Goal: Information Seeking & Learning: Find specific fact

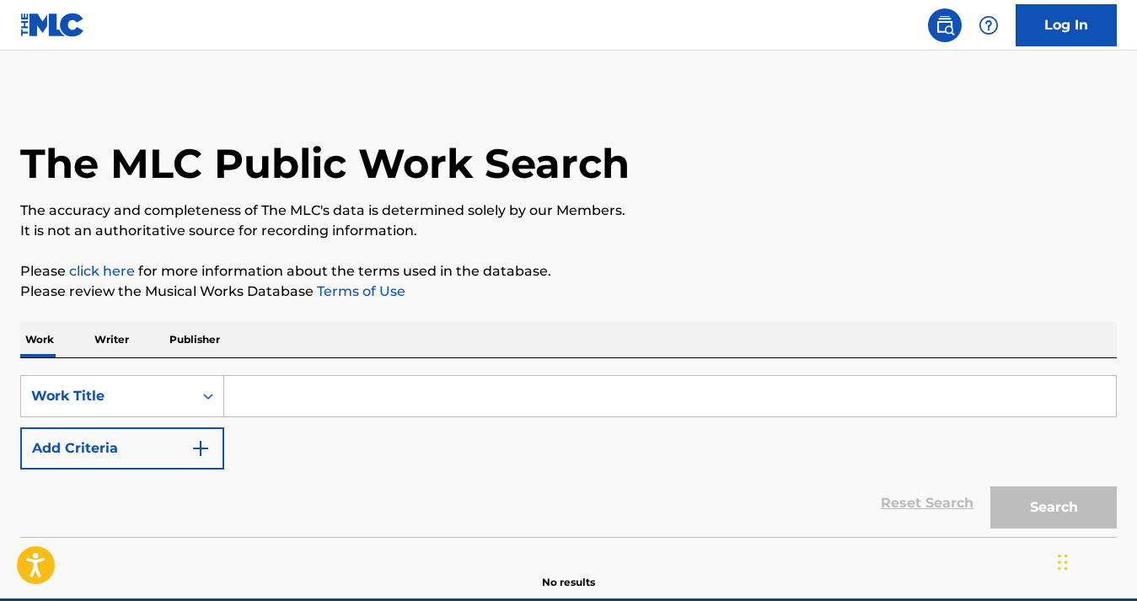
click at [346, 391] on input "Search Form" at bounding box center [669, 396] width 891 height 40
paste input "CHUPACABRA"
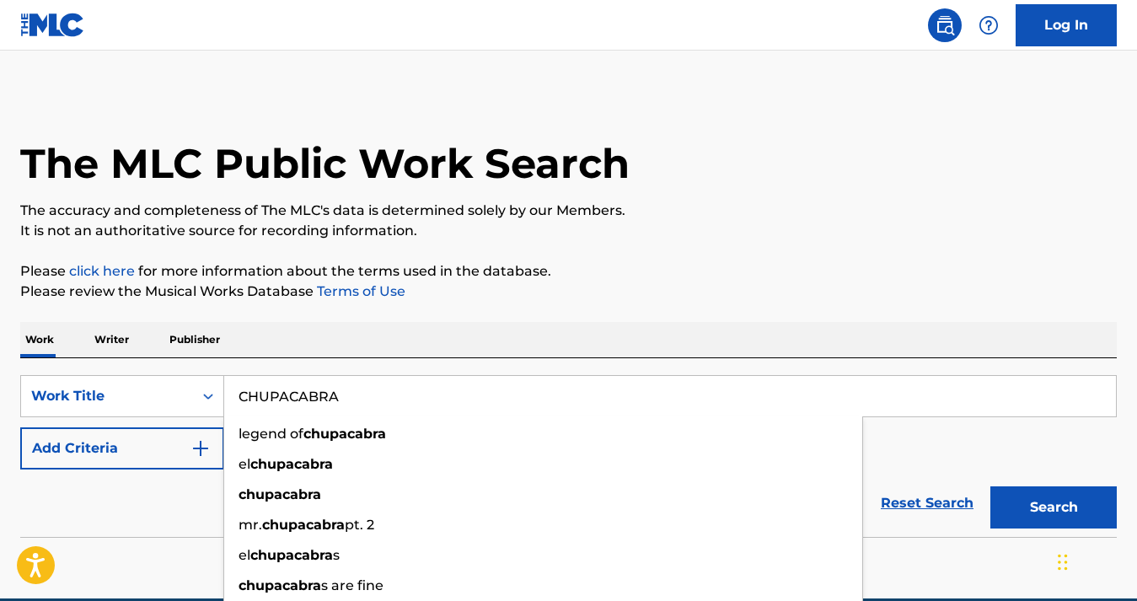
type input "CHUPACABRA"
click at [83, 458] on button "Add Criteria" at bounding box center [122, 448] width 204 height 42
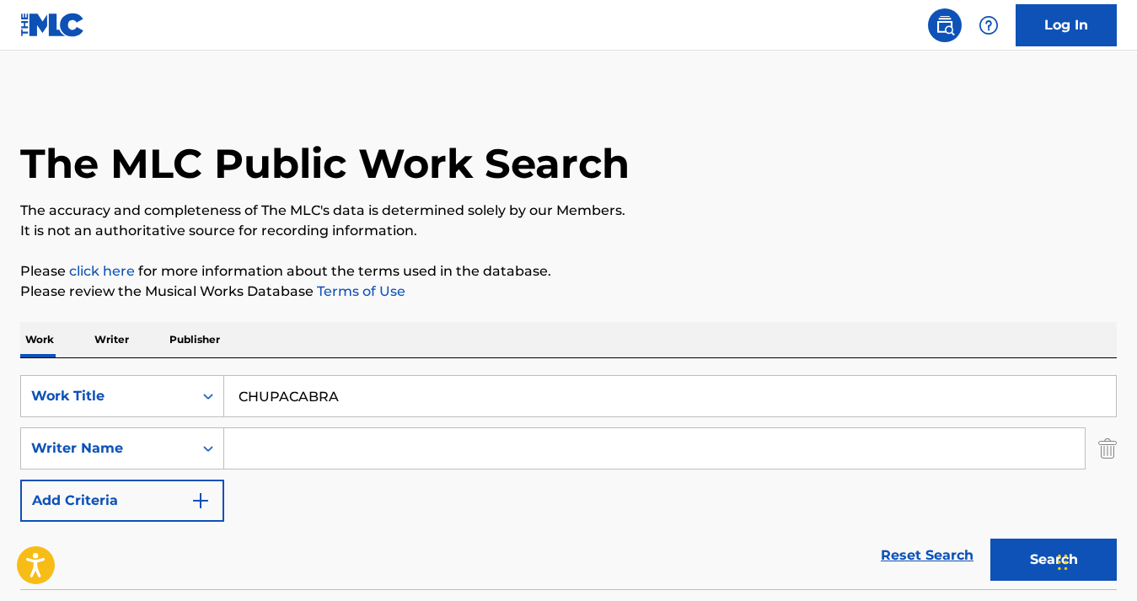
click at [306, 449] on input "Search Form" at bounding box center [654, 448] width 860 height 40
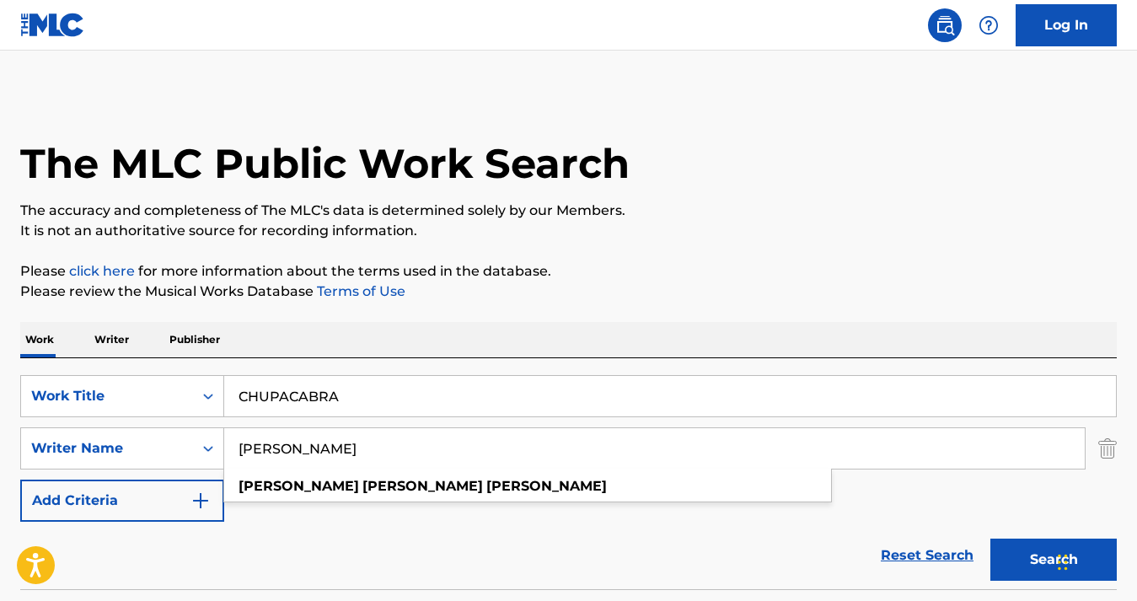
type input "[PERSON_NAME]"
click at [990, 538] on button "Search" at bounding box center [1053, 559] width 126 height 42
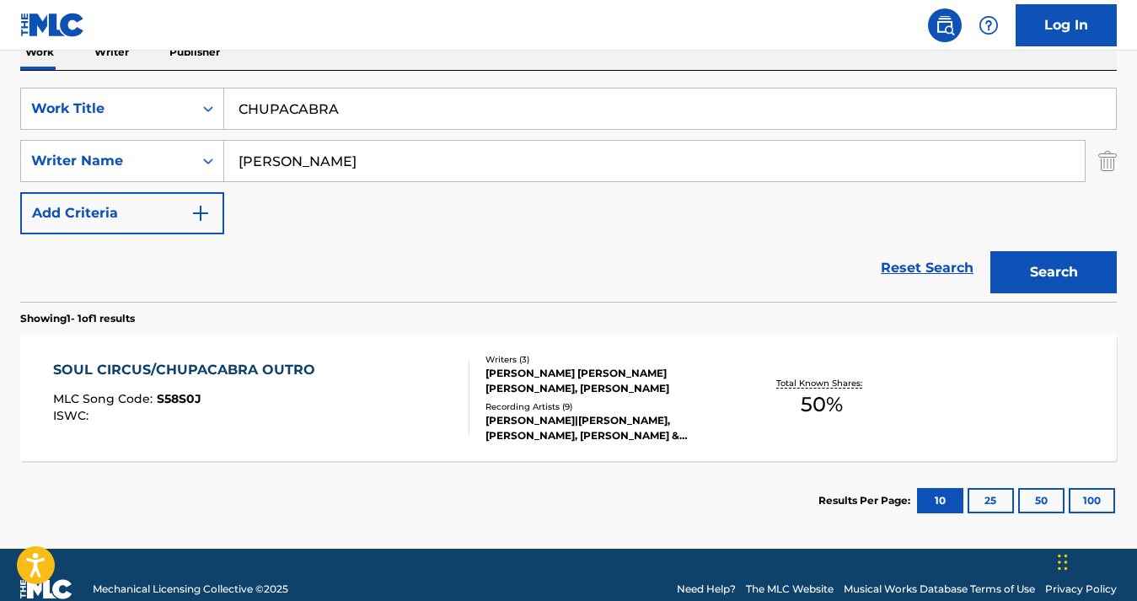
scroll to position [297, 0]
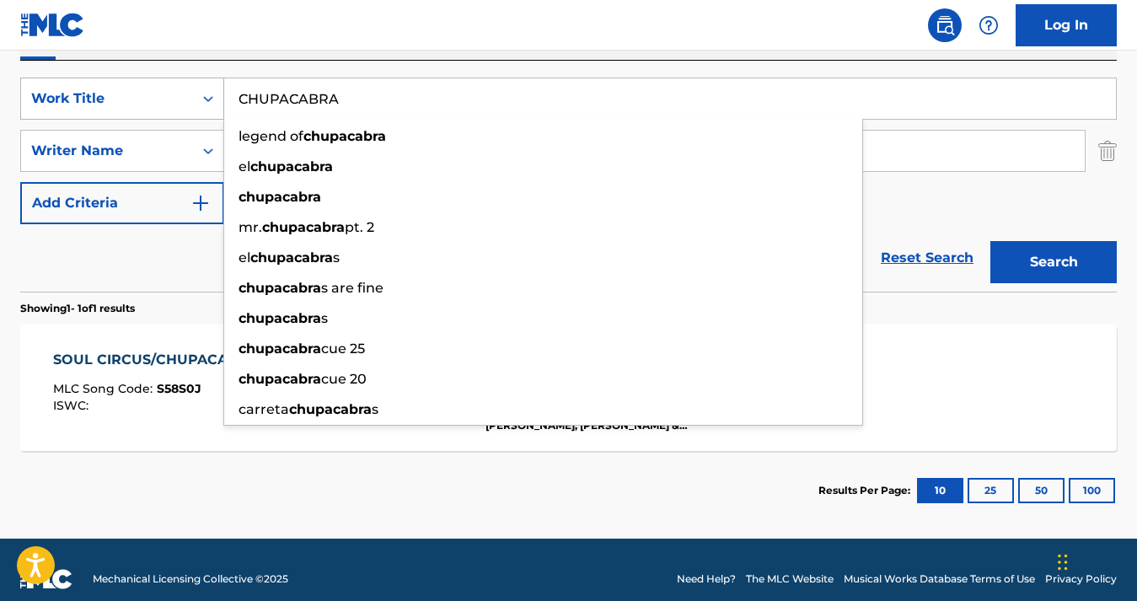
drag, startPoint x: 388, startPoint y: 100, endPoint x: 190, endPoint y: 97, distance: 198.0
click at [190, 97] on div "SearchWithCriteria34bdbab0-a3c9-4106-888d-c0f3c7c0e5fb Work Title CHUPACABRA le…" at bounding box center [568, 99] width 1096 height 42
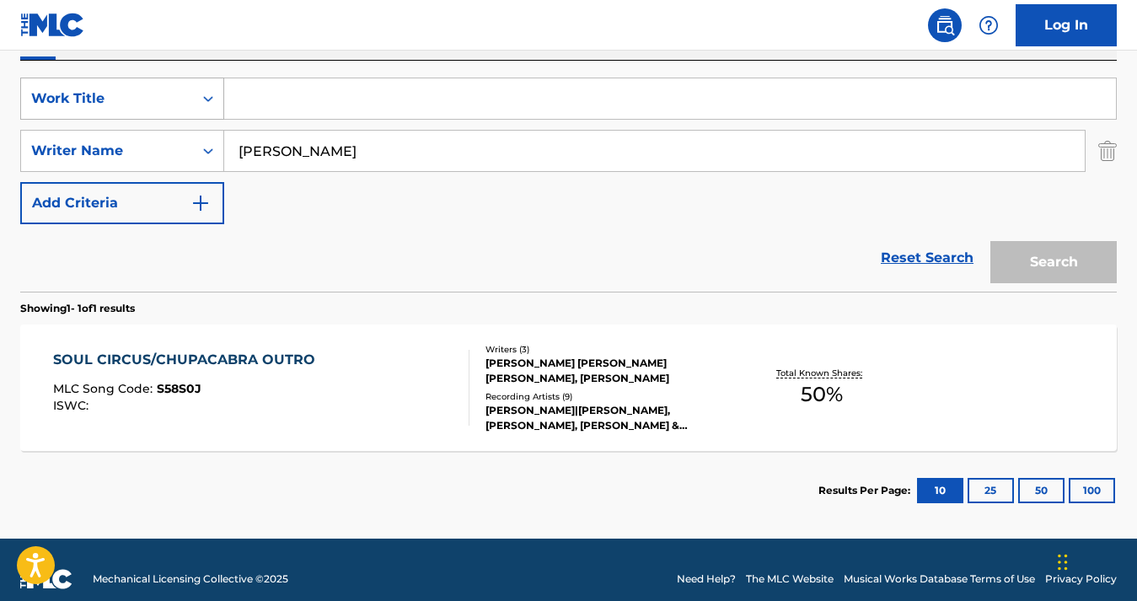
paste input "EAZY CALL"
type input "EAZY CALL"
click at [990, 241] on button "Search" at bounding box center [1053, 262] width 126 height 42
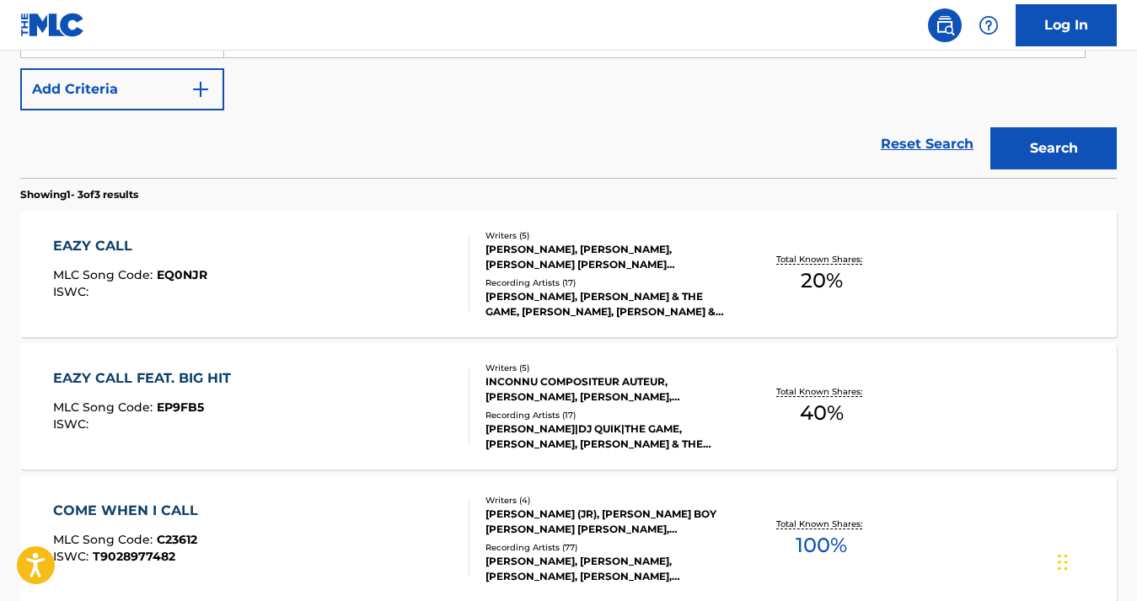
scroll to position [436, 0]
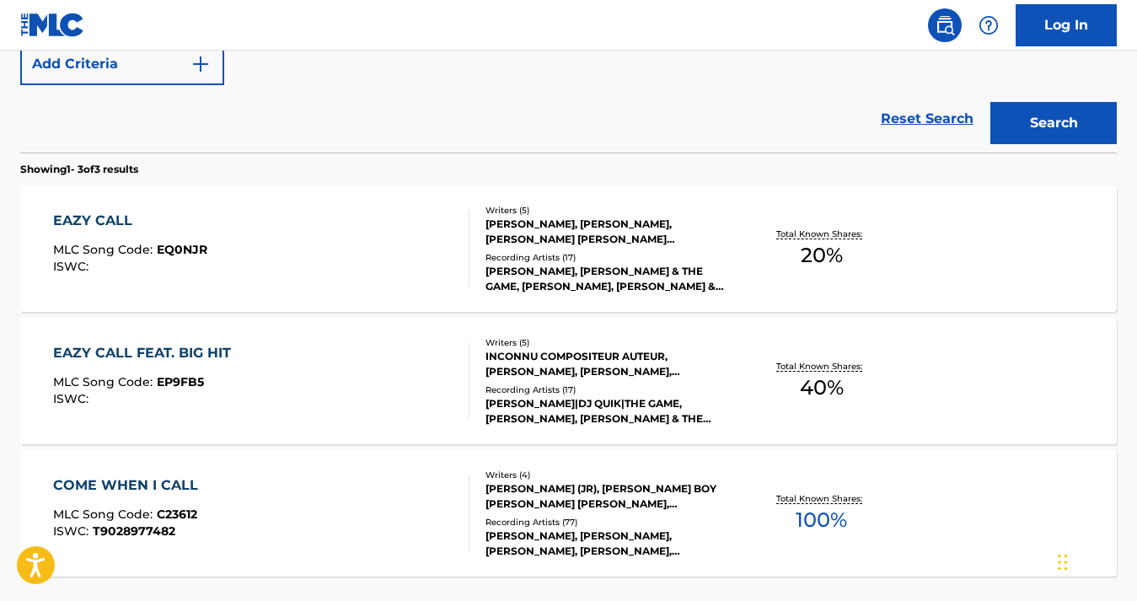
click at [613, 234] on div "[PERSON_NAME], [PERSON_NAME], [PERSON_NAME] [PERSON_NAME] [PERSON_NAME], [PERSO…" at bounding box center [607, 232] width 244 height 30
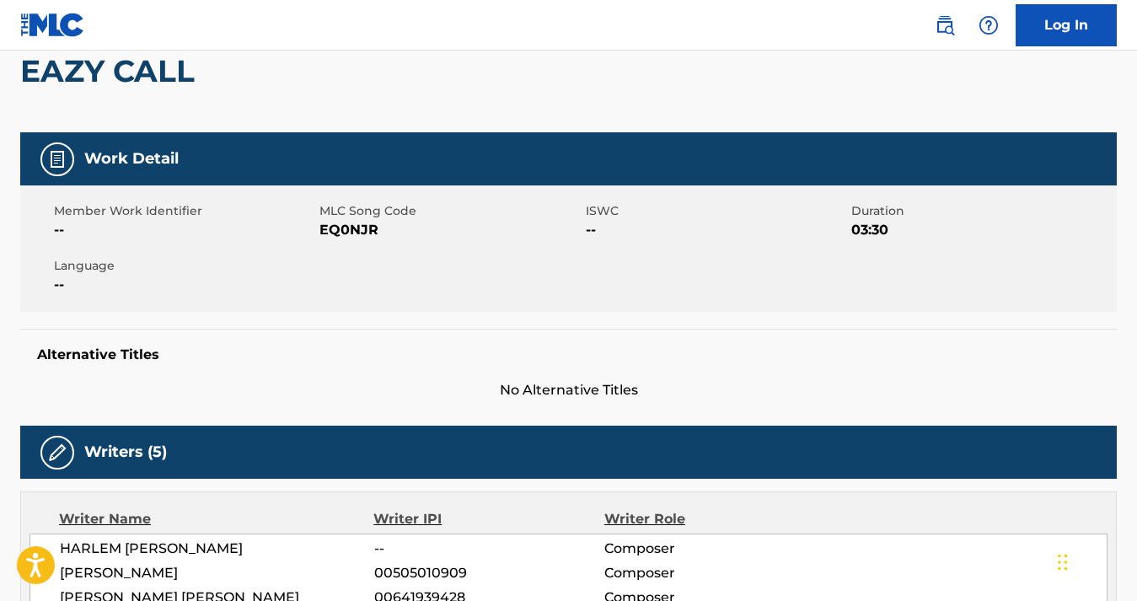
scroll to position [171, 0]
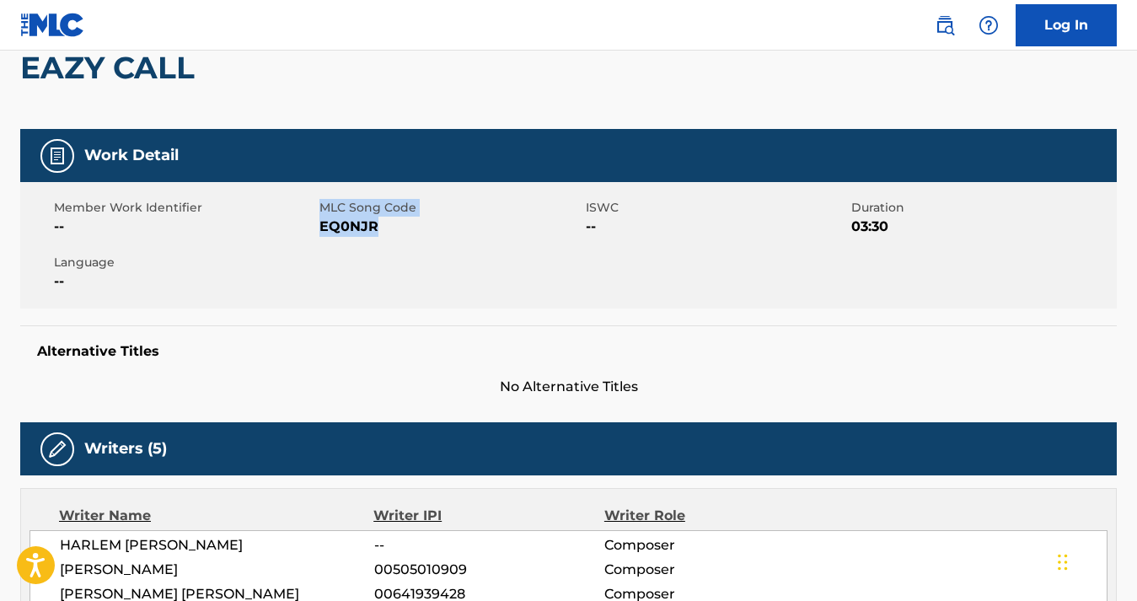
drag, startPoint x: 386, startPoint y: 228, endPoint x: 319, endPoint y: 228, distance: 67.4
click at [319, 228] on div "Member Work Identifier -- MLC Song Code EQ0NJR ISWC -- Duration 03:30 Language …" at bounding box center [568, 245] width 1096 height 126
click at [395, 261] on div "Member Work Identifier -- MLC Song Code EQ0NJR ISWC -- Duration 03:30 Language …" at bounding box center [568, 245] width 1096 height 126
drag, startPoint x: 385, startPoint y: 224, endPoint x: 321, endPoint y: 225, distance: 64.0
click at [321, 225] on span "EQ0NJR" at bounding box center [449, 227] width 261 height 20
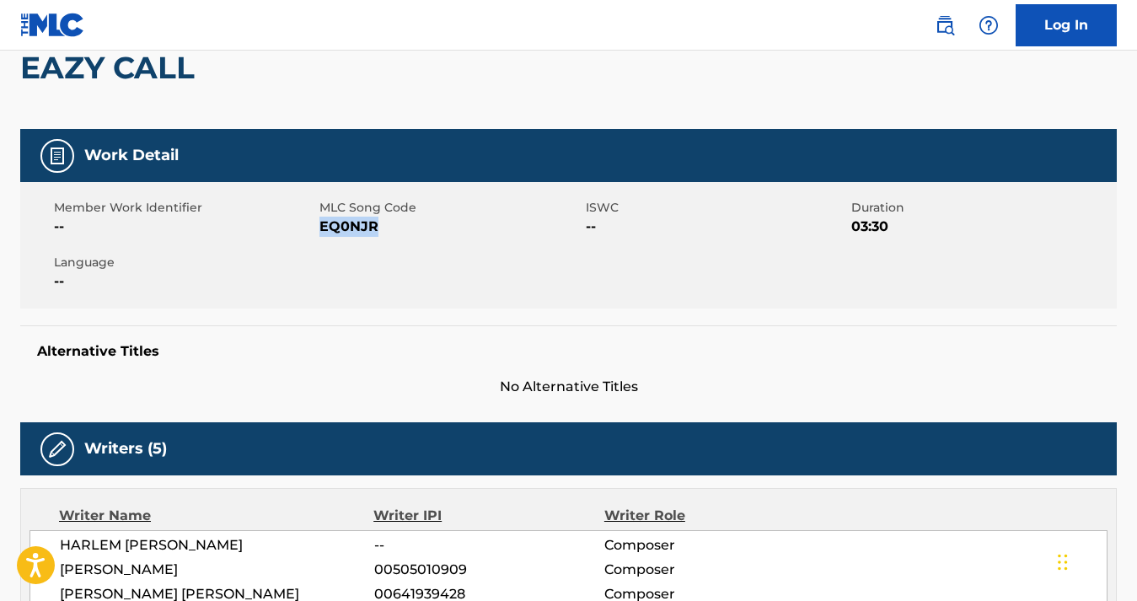
copy span "EQ0NJR"
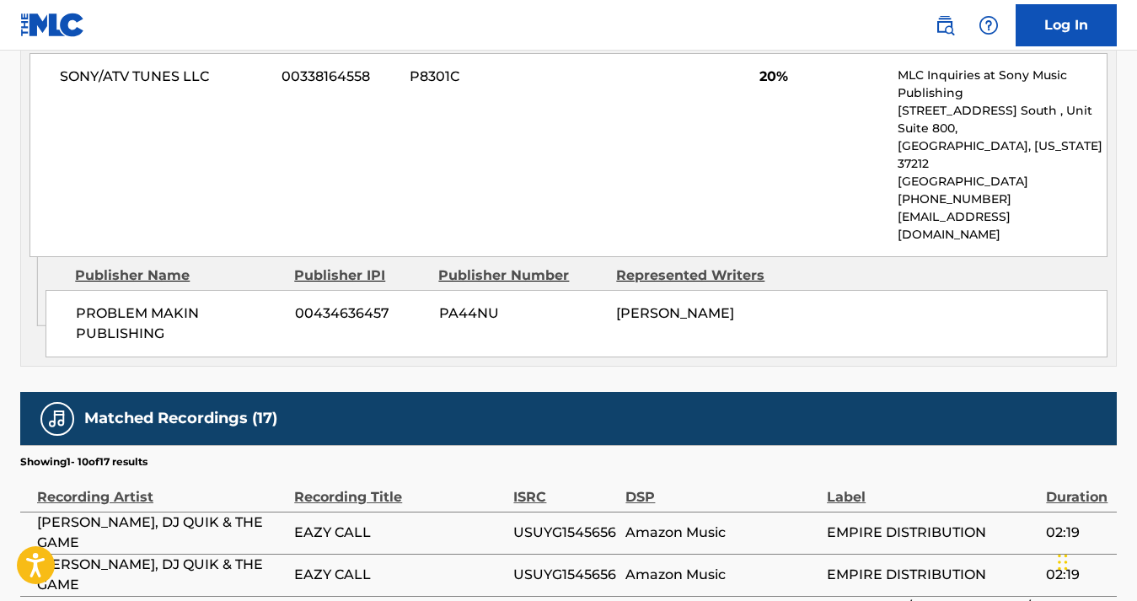
scroll to position [924, 0]
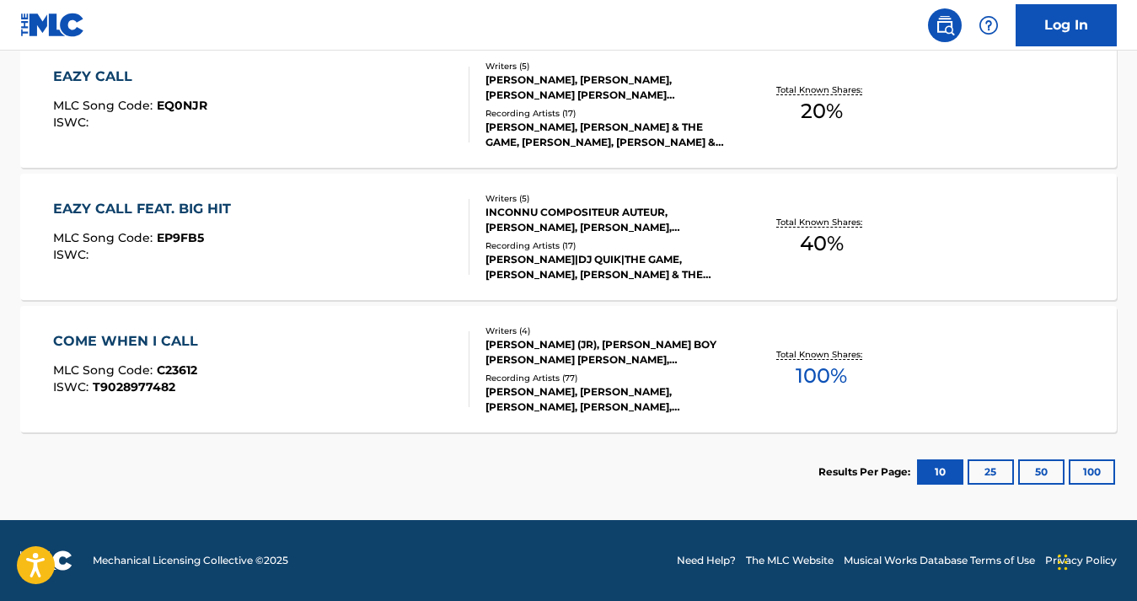
scroll to position [533, 0]
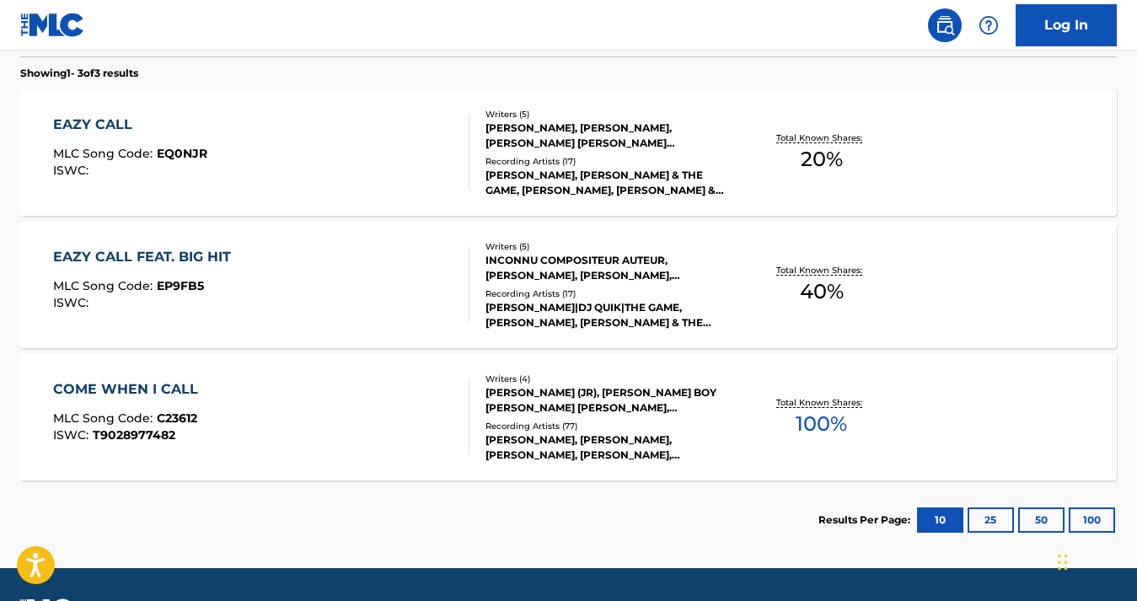
click at [168, 244] on div "EAZY CALL FEAT. BIG HIT MLC Song Code : EP9FB5 ISWC : Writers ( 5 ) INCONNU COM…" at bounding box center [568, 285] width 1096 height 126
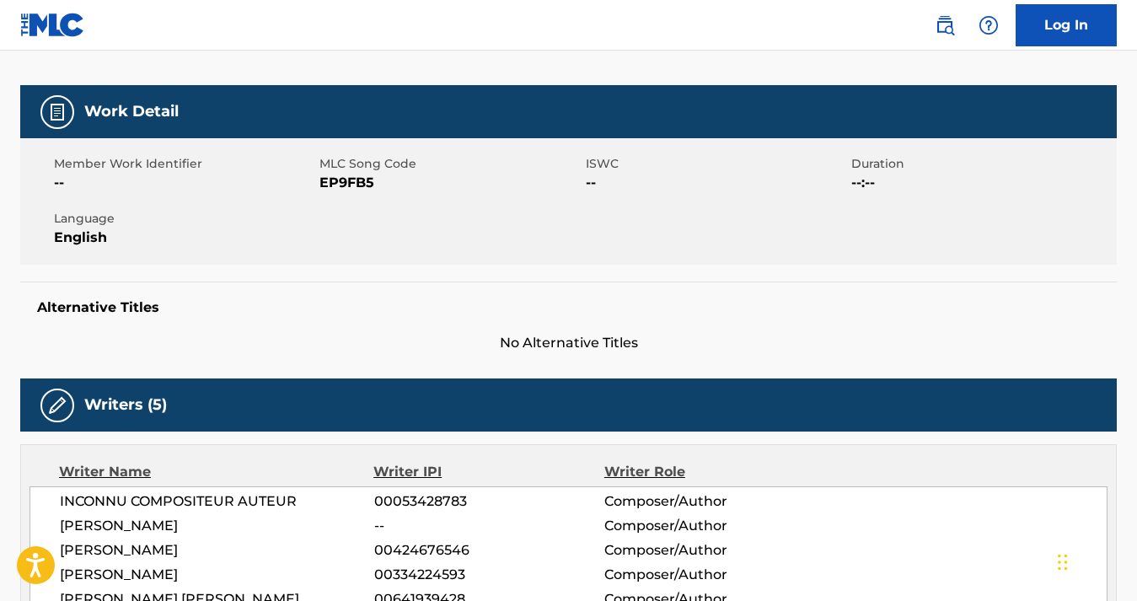
scroll to position [186, 0]
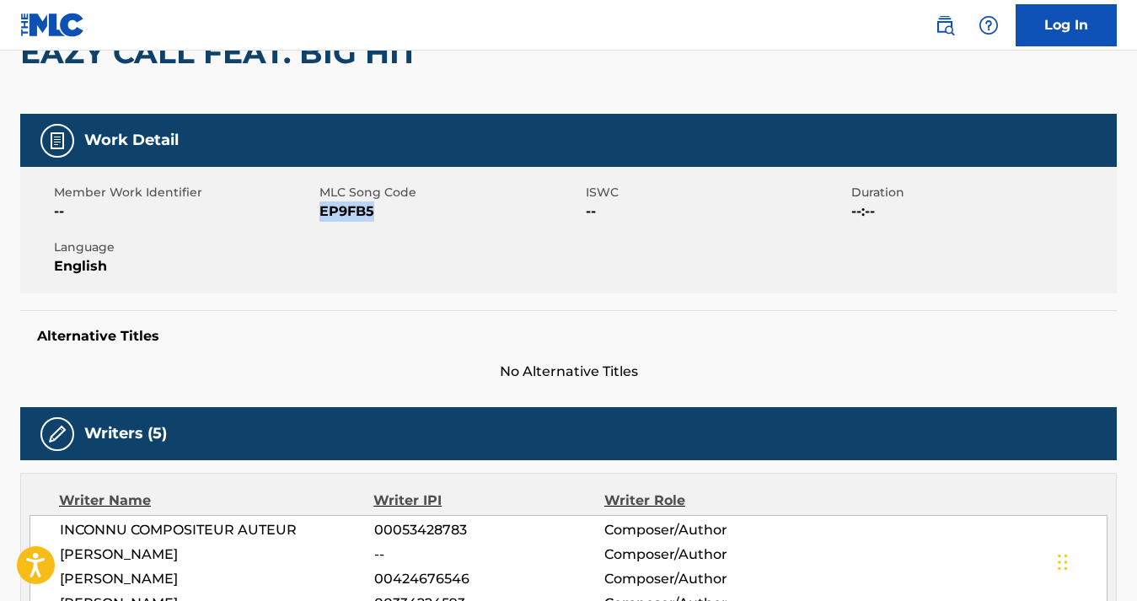
drag, startPoint x: 386, startPoint y: 211, endPoint x: 321, endPoint y: 215, distance: 65.0
click at [321, 215] on span "EP9FB5" at bounding box center [449, 211] width 261 height 20
copy span "EP9FB5"
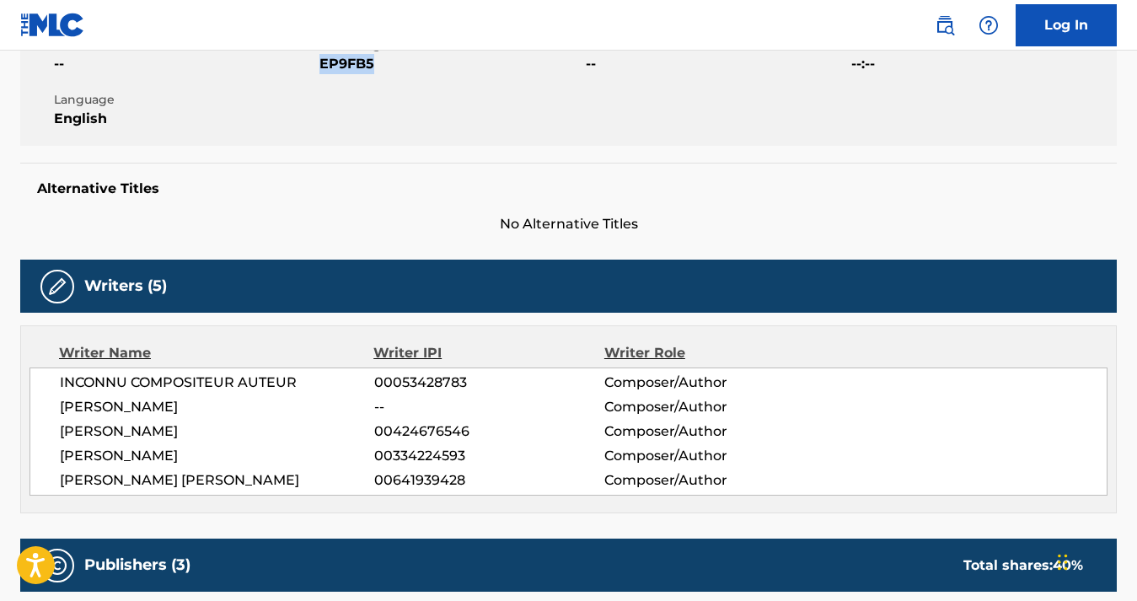
scroll to position [0, 0]
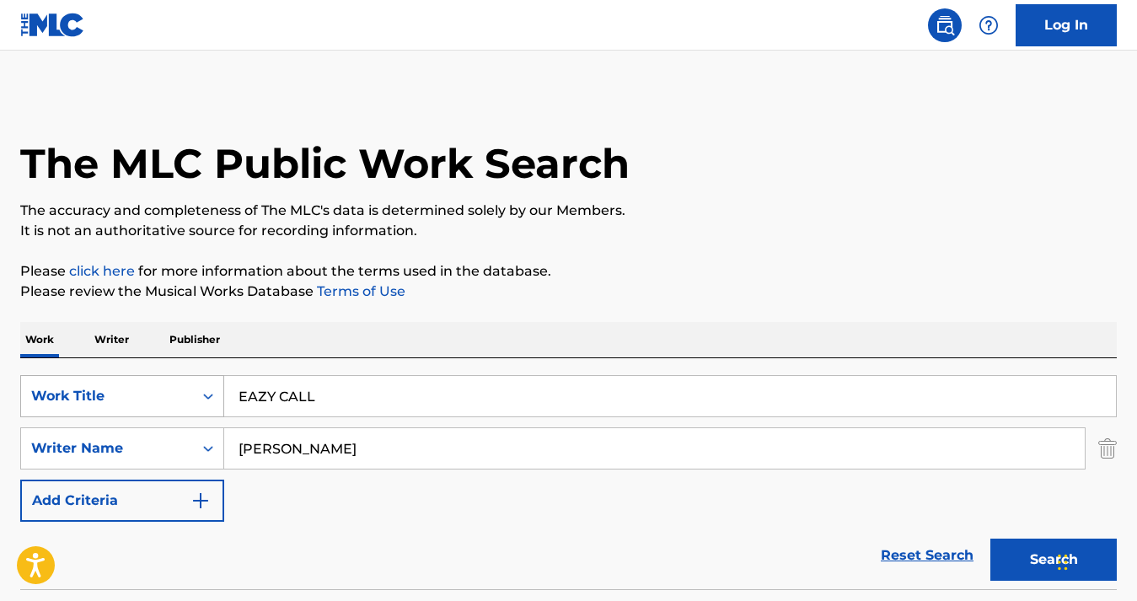
drag, startPoint x: 339, startPoint y: 396, endPoint x: 200, endPoint y: 391, distance: 139.1
click at [200, 391] on div "SearchWithCriteria34bdbab0-a3c9-4106-888d-c0f3c7c0e5fb Work Title EAZY CALL" at bounding box center [568, 396] width 1096 height 42
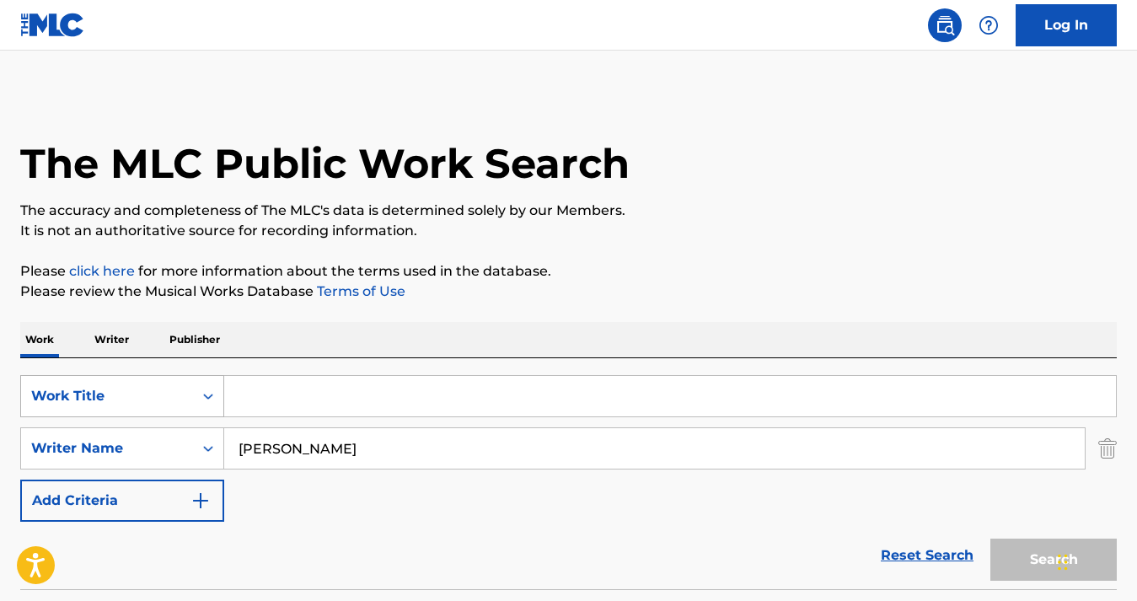
paste input "COLD ASS 2 STEP"
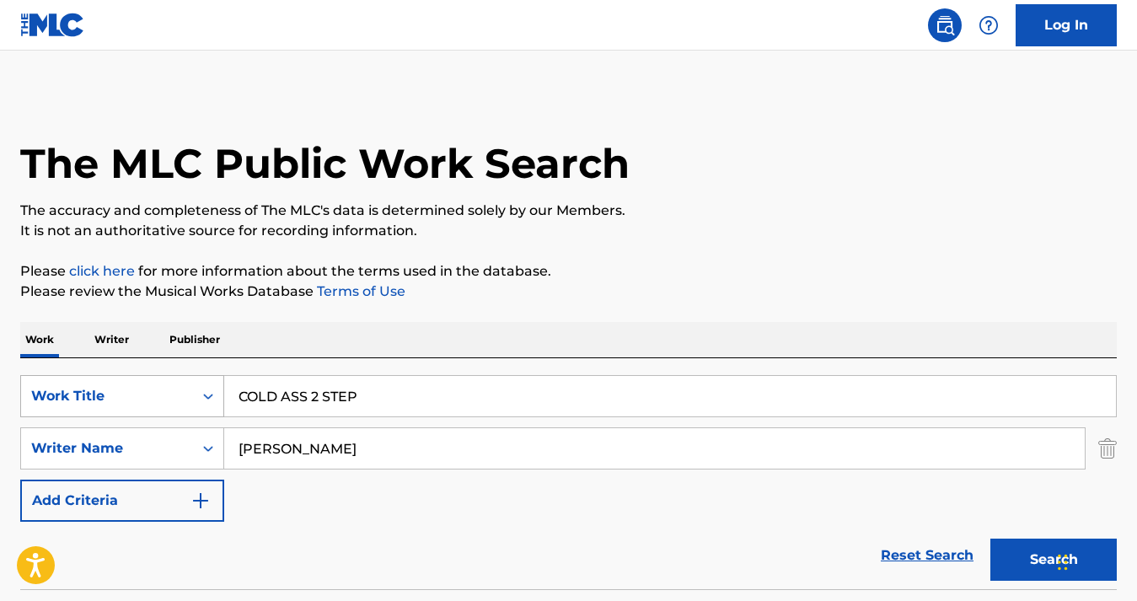
type input "COLD ASS 2 STEP"
click at [990, 538] on button "Search" at bounding box center [1053, 559] width 126 height 42
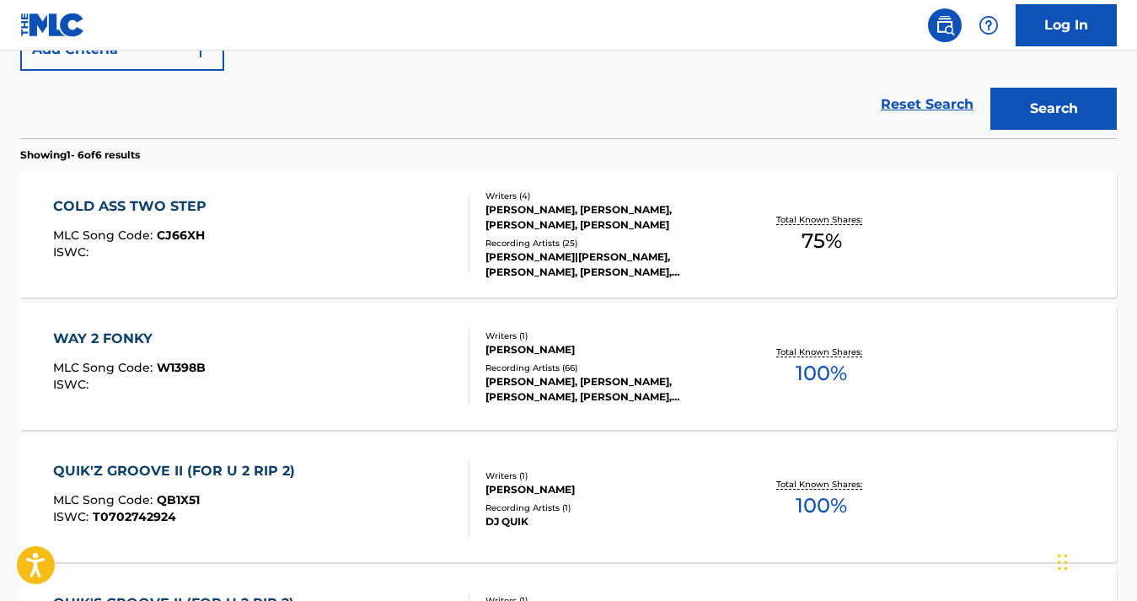
scroll to position [454, 0]
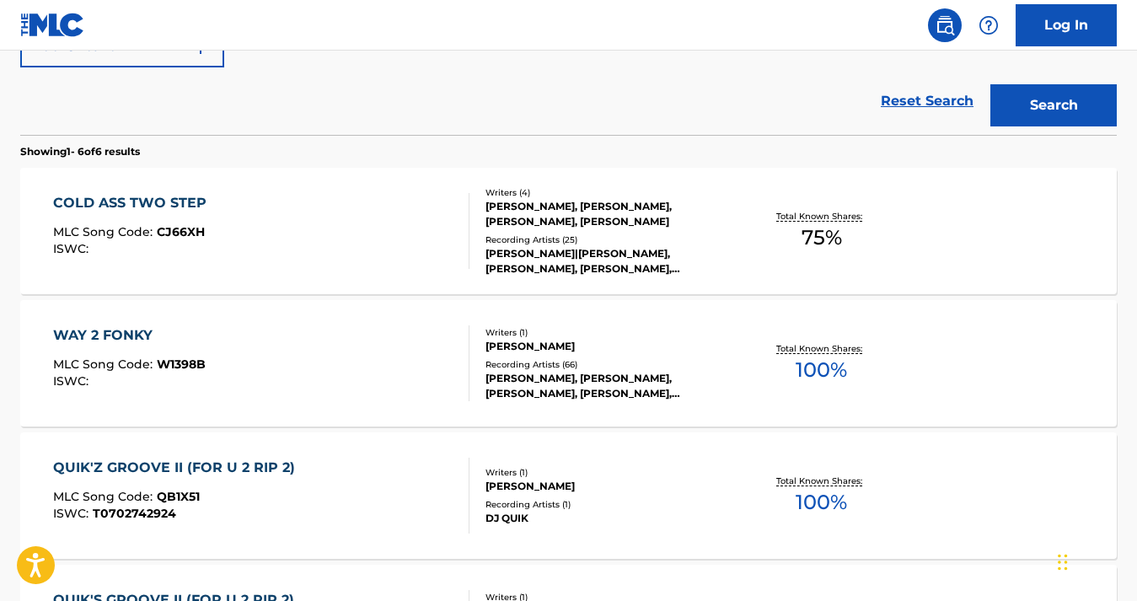
click at [554, 226] on div "[PERSON_NAME], [PERSON_NAME], [PERSON_NAME], [PERSON_NAME]" at bounding box center [607, 214] width 244 height 30
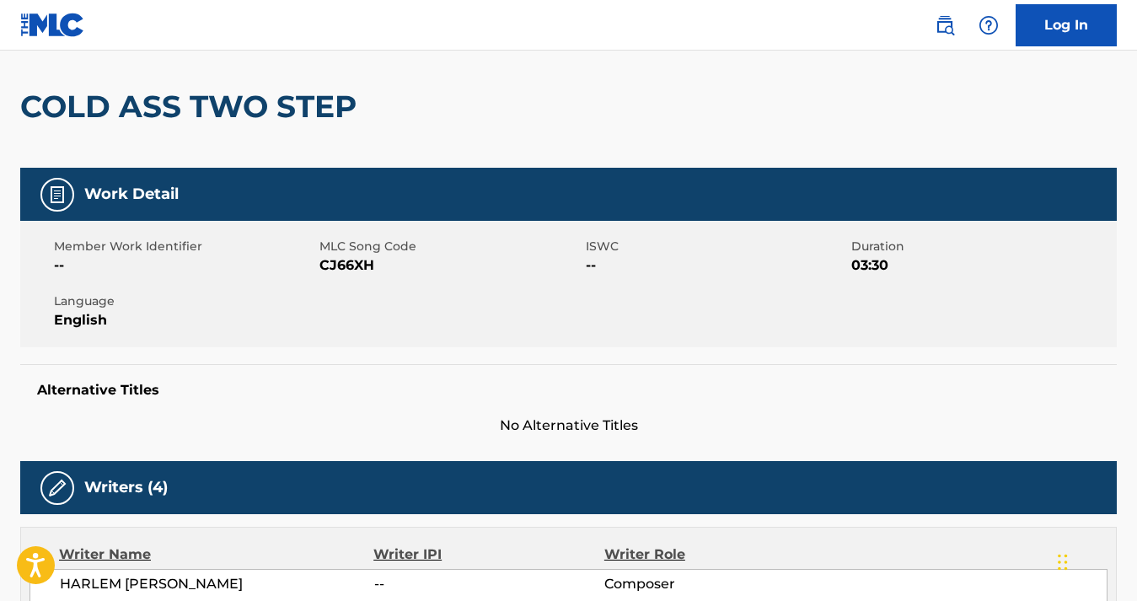
scroll to position [134, 0]
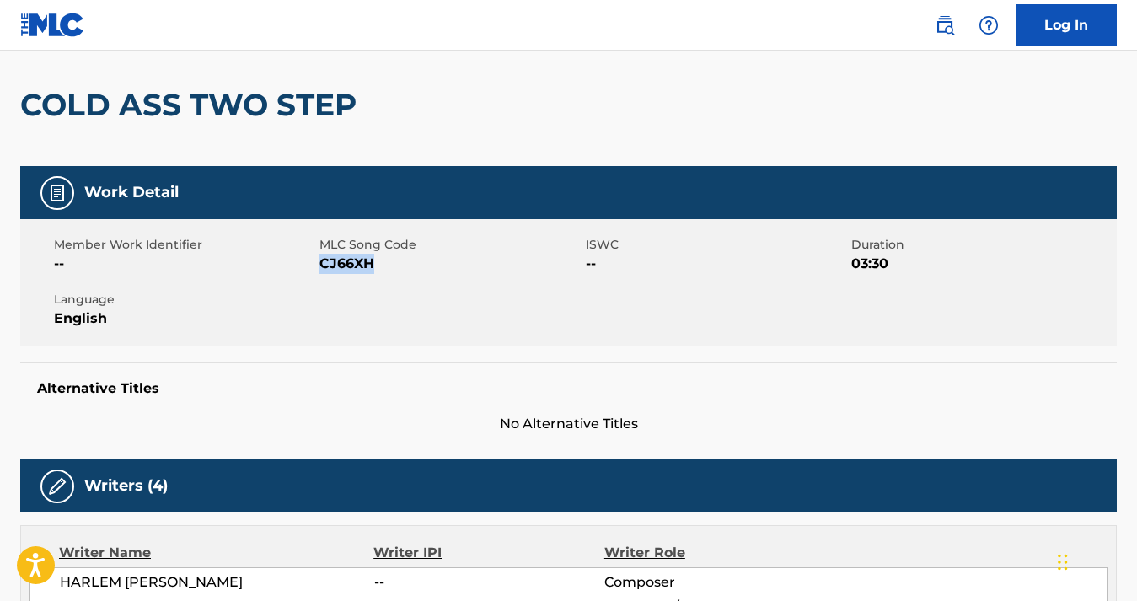
drag, startPoint x: 378, startPoint y: 261, endPoint x: 322, endPoint y: 261, distance: 56.5
click at [322, 261] on span "CJ66XH" at bounding box center [449, 264] width 261 height 20
copy span "CJ66XH"
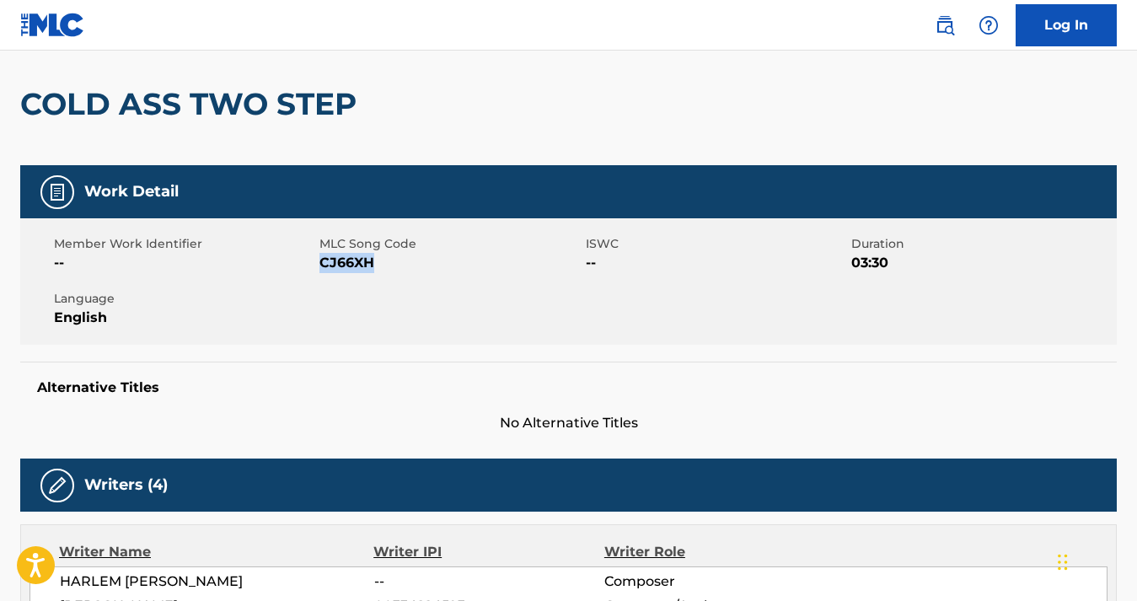
scroll to position [0, 0]
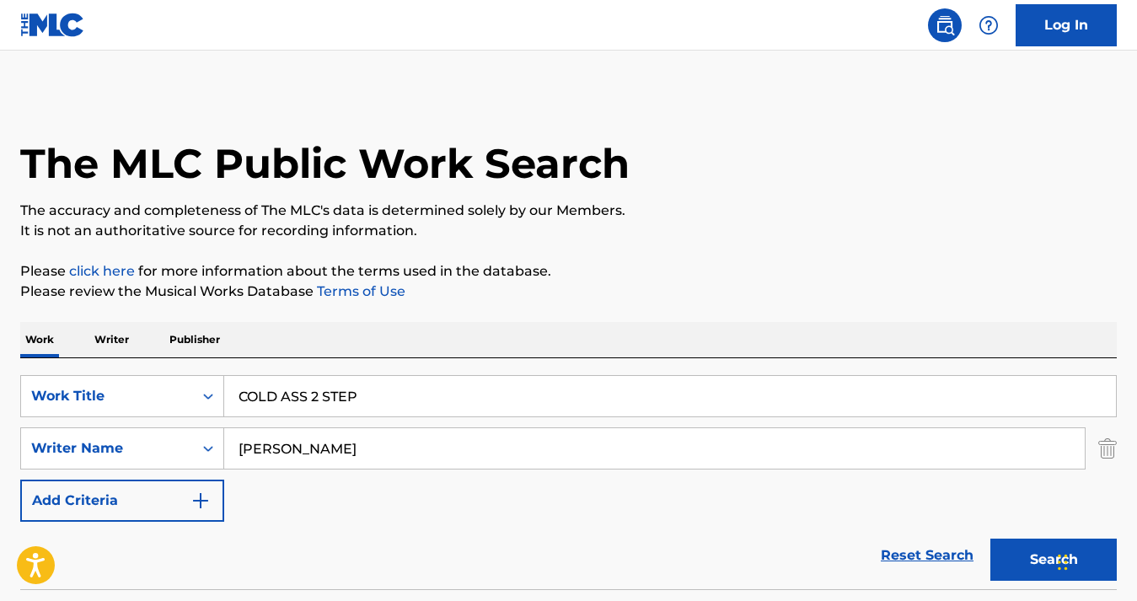
drag, startPoint x: 404, startPoint y: 389, endPoint x: 248, endPoint y: 388, distance: 155.9
click at [248, 388] on input "COLD ASS 2 STEP" at bounding box center [669, 396] width 891 height 40
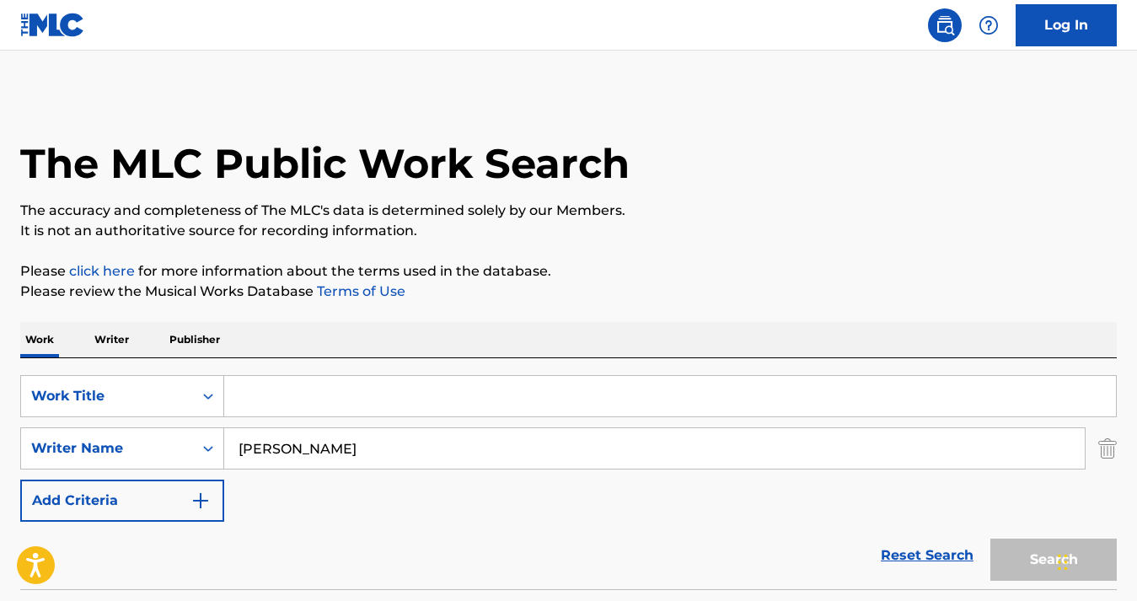
type input "v"
paste input "WORKOUT"
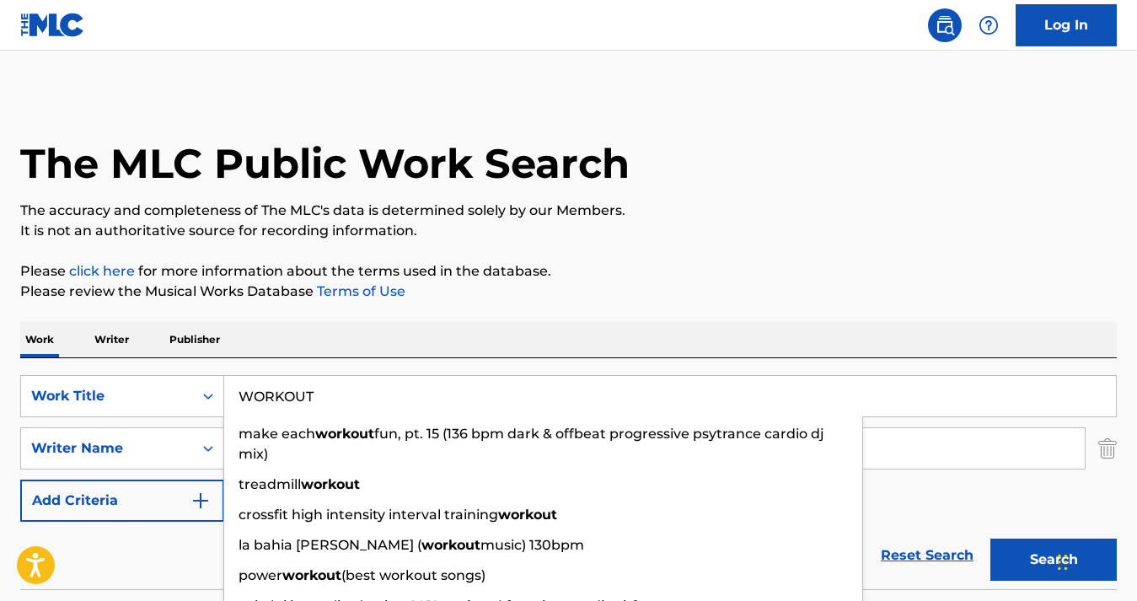
type input "WORKOUT"
click at [990, 538] on button "Search" at bounding box center [1053, 559] width 126 height 42
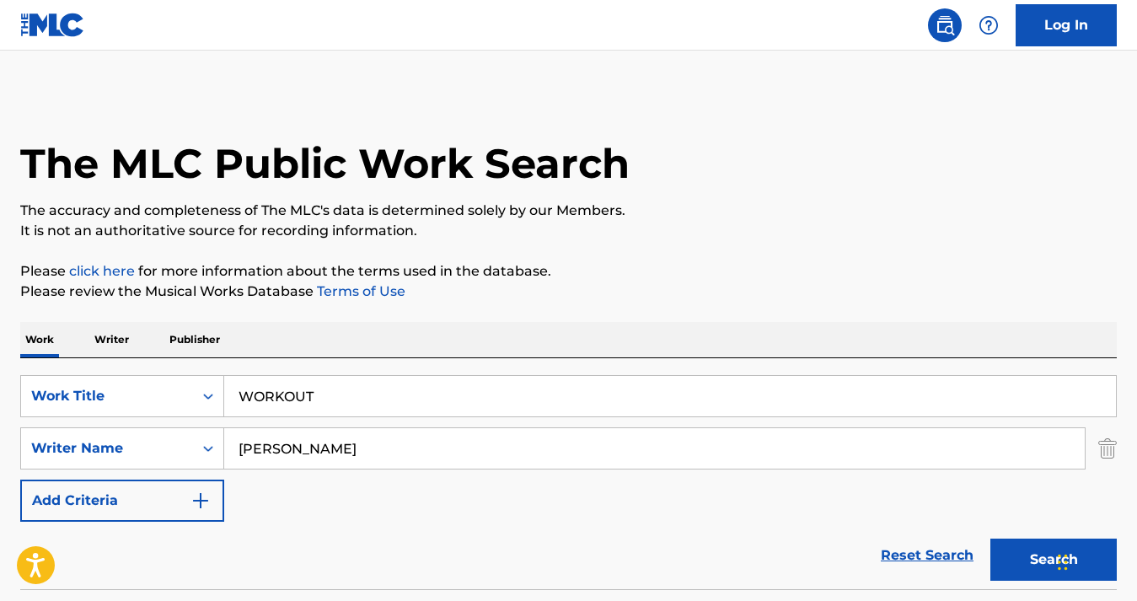
scroll to position [131, 0]
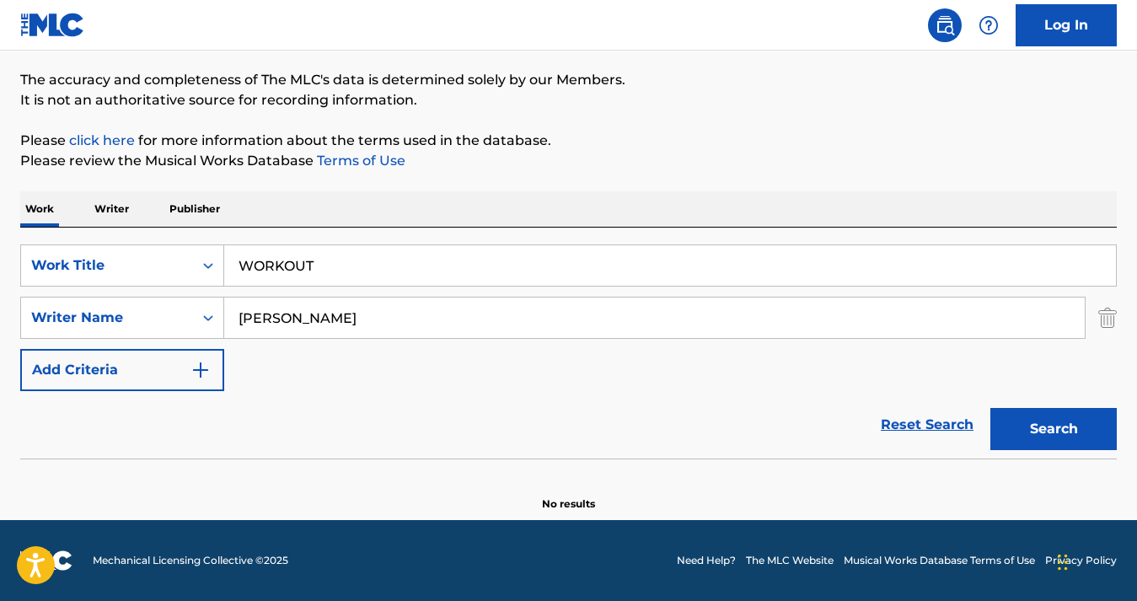
click at [1041, 436] on button "Search" at bounding box center [1053, 429] width 126 height 42
drag, startPoint x: 347, startPoint y: 261, endPoint x: 218, endPoint y: 253, distance: 129.2
click at [218, 253] on div "SearchWithCriteria34bdbab0-a3c9-4106-888d-c0f3c7c0e5fb Work Title WORKOUT" at bounding box center [568, 265] width 1096 height 42
paste input "TWO HI (WAVES)"
type input "TWO HI (WAVES)"
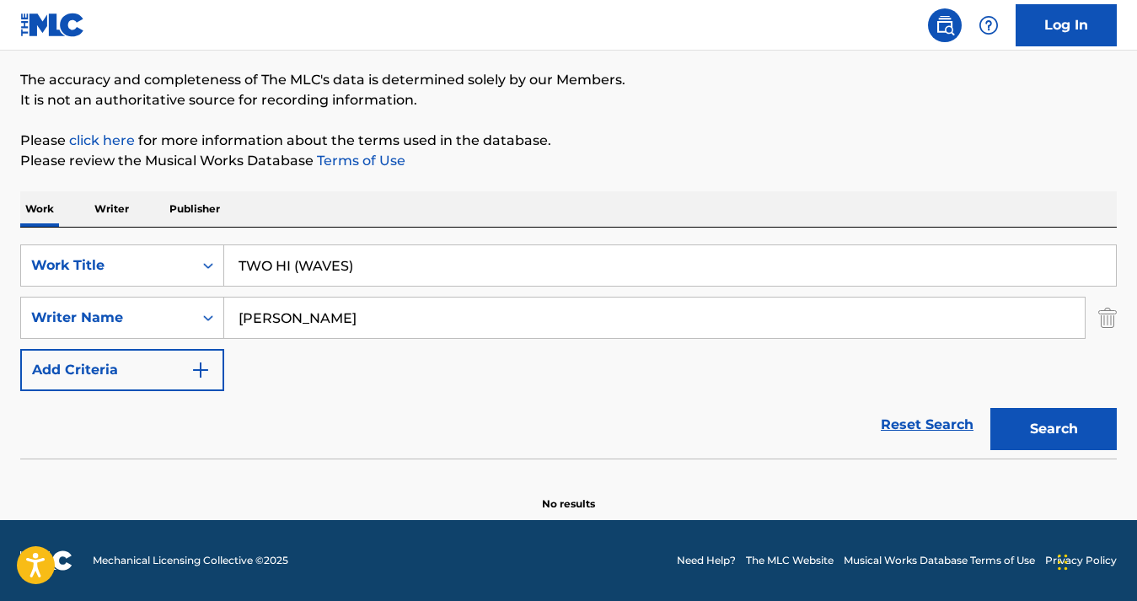
click at [1090, 428] on button "Search" at bounding box center [1053, 429] width 126 height 42
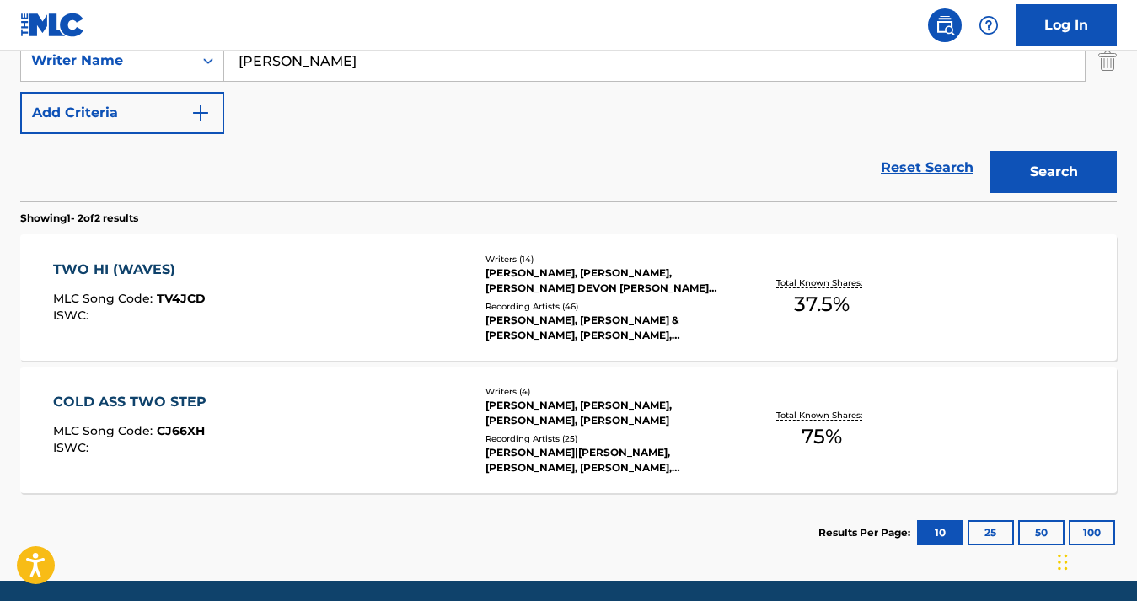
scroll to position [390, 0]
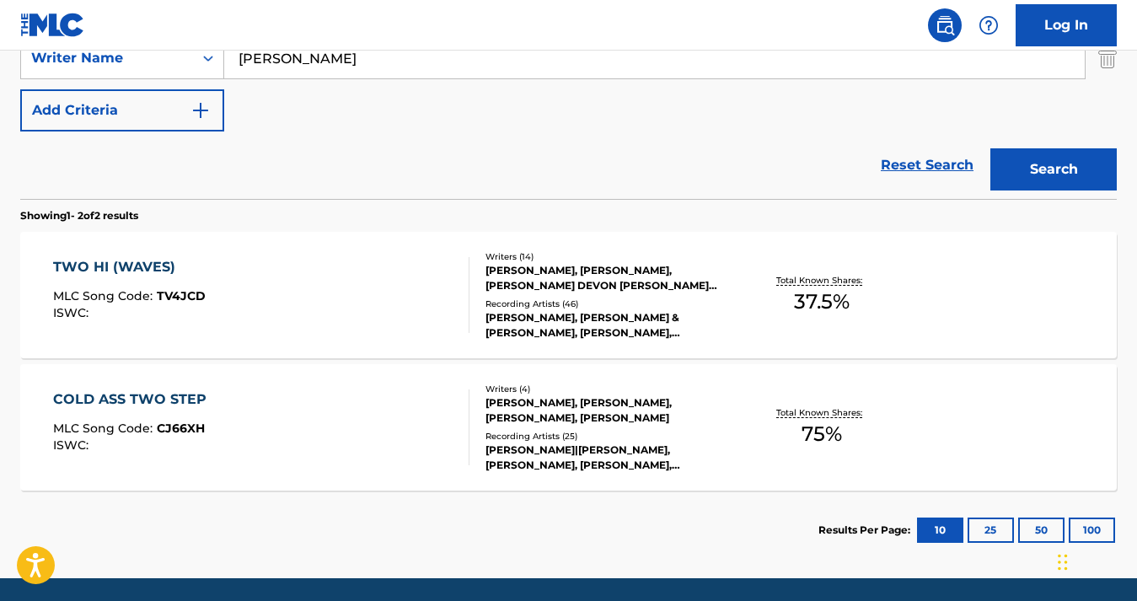
click at [313, 280] on div "TWO HI (WAVES) MLC Song Code : TV4JCD ISWC :" at bounding box center [261, 295] width 416 height 76
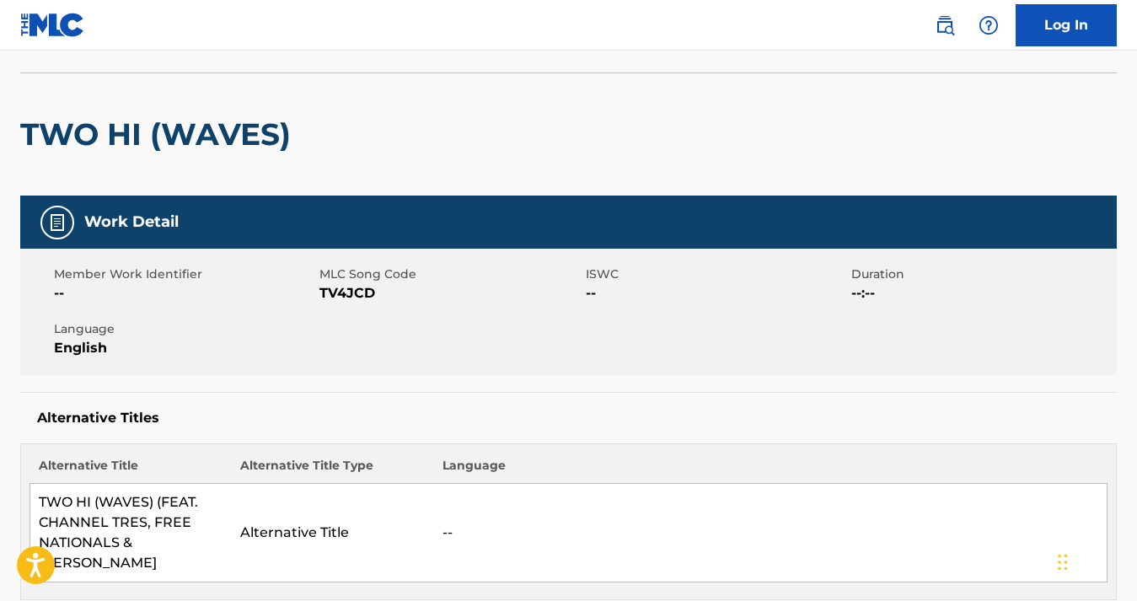
scroll to position [106, 0]
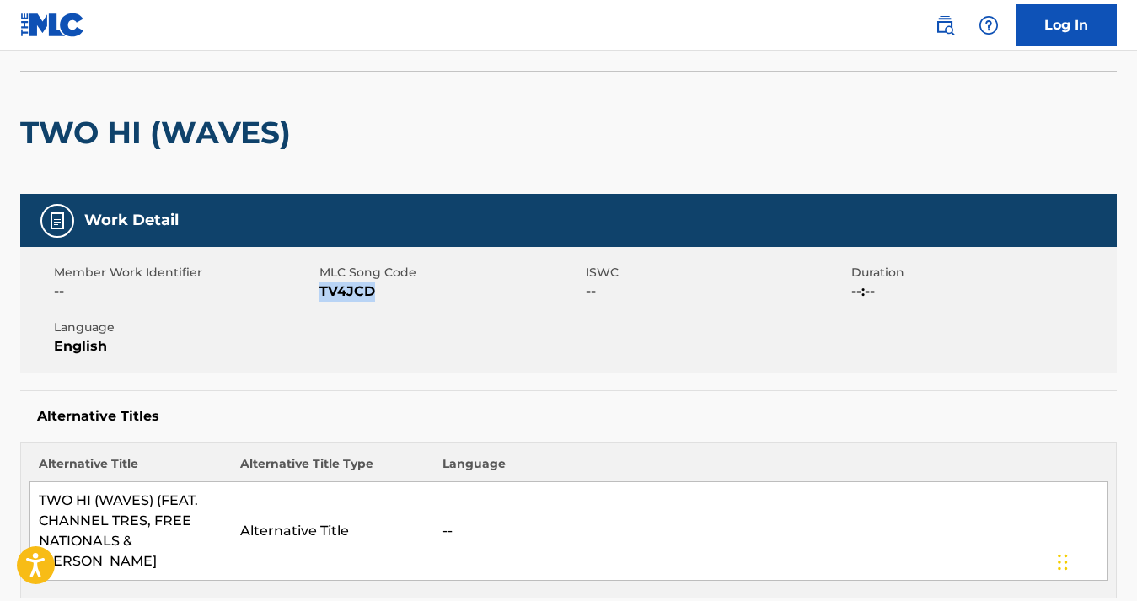
drag, startPoint x: 387, startPoint y: 287, endPoint x: 319, endPoint y: 289, distance: 67.4
click at [319, 289] on span "TV4JCD" at bounding box center [449, 291] width 261 height 20
copy span "TV4JCD"
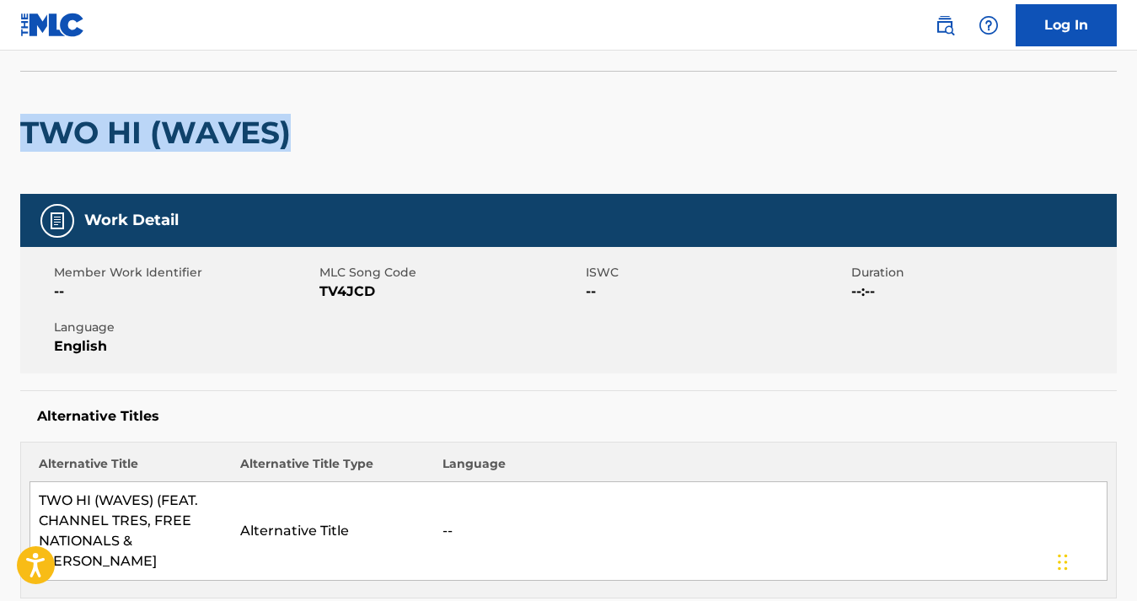
drag, startPoint x: 319, startPoint y: 118, endPoint x: 24, endPoint y: 126, distance: 295.0
click at [24, 126] on div "TWO HI (WAVES)" at bounding box center [568, 132] width 1096 height 123
copy h2 "TWO HI (WAVES)"
